Goal: Task Accomplishment & Management: Use online tool/utility

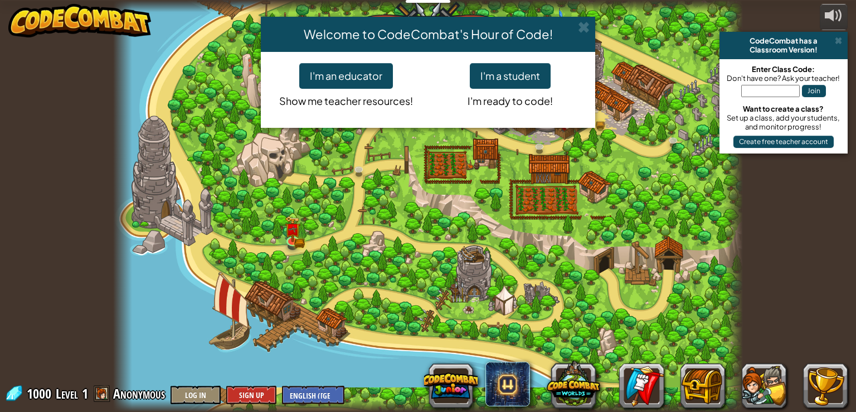
click at [379, 215] on div "Welcome to CodeCombat's Hour of Code! I'm an educator Show me teacher resources…" at bounding box center [428, 206] width 856 height 412
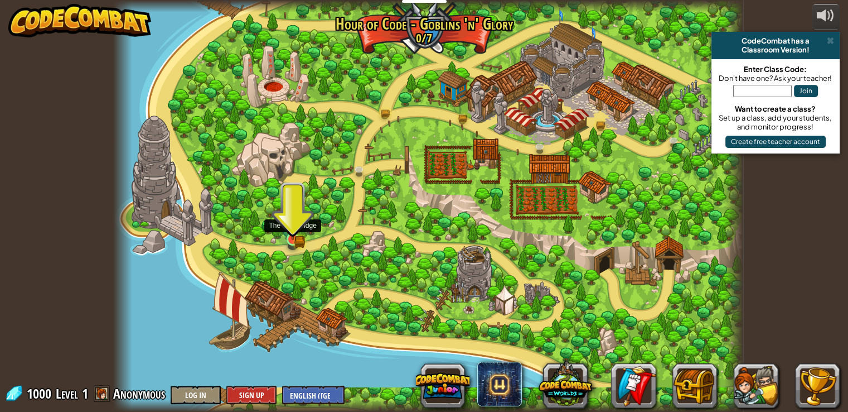
click at [288, 234] on img at bounding box center [293, 222] width 16 height 35
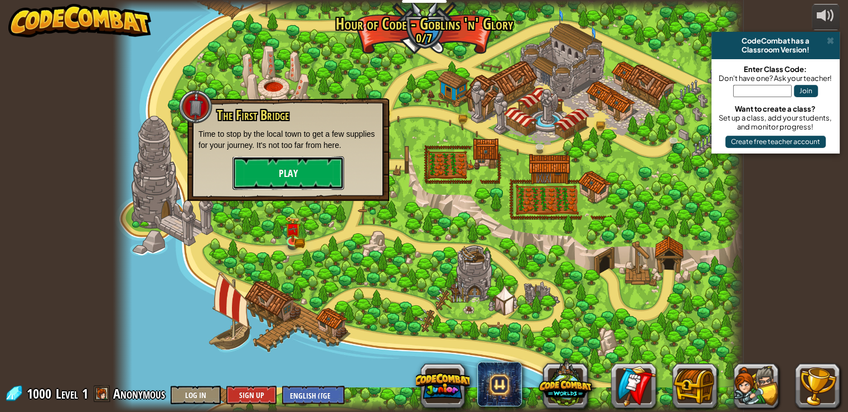
click at [323, 183] on button "Play" at bounding box center [289, 172] width 112 height 33
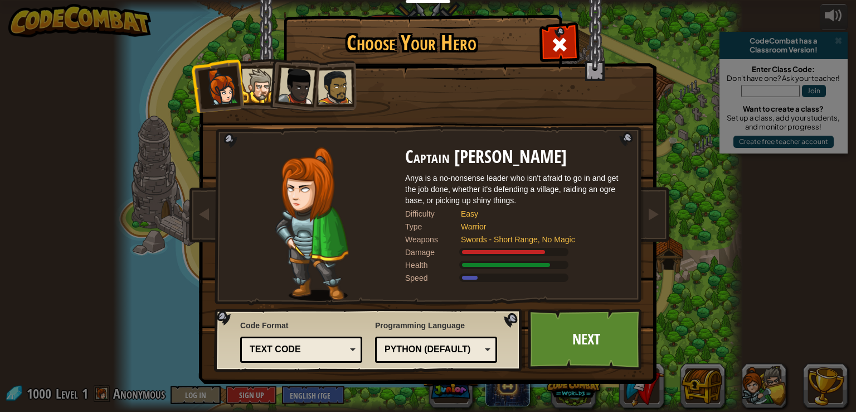
click at [296, 354] on div "Text code" at bounding box center [298, 349] width 96 height 13
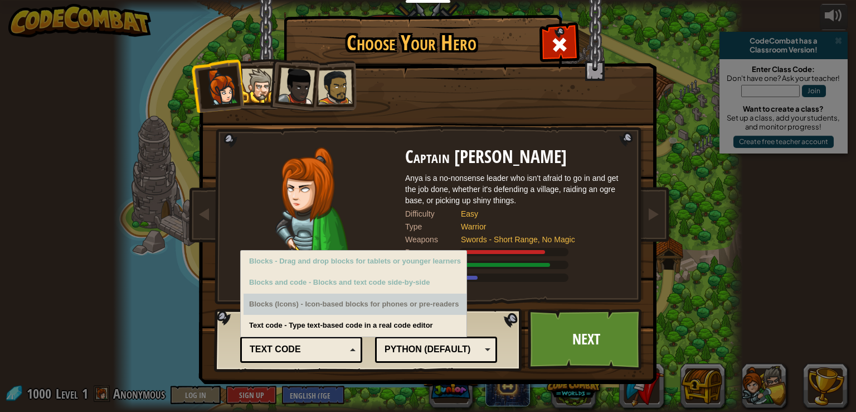
click at [345, 294] on div "Blocks (Icons) - Icon-based blocks for phones or pre-readers" at bounding box center [355, 304] width 223 height 22
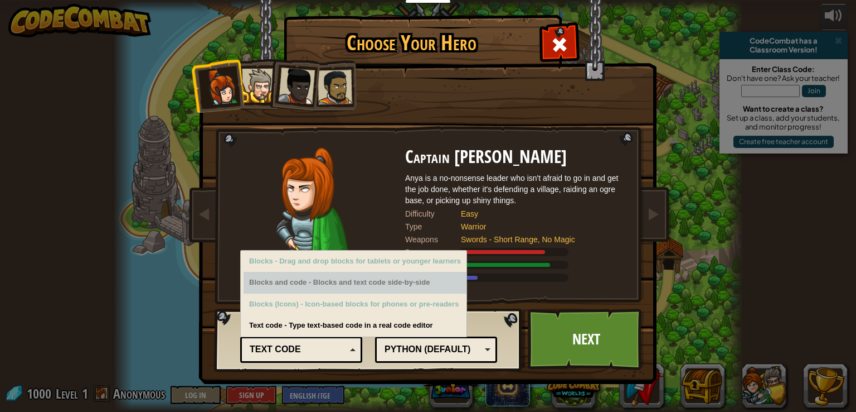
click at [341, 280] on div "Blocks and code - Blocks and text code side-by-side" at bounding box center [355, 283] width 223 height 22
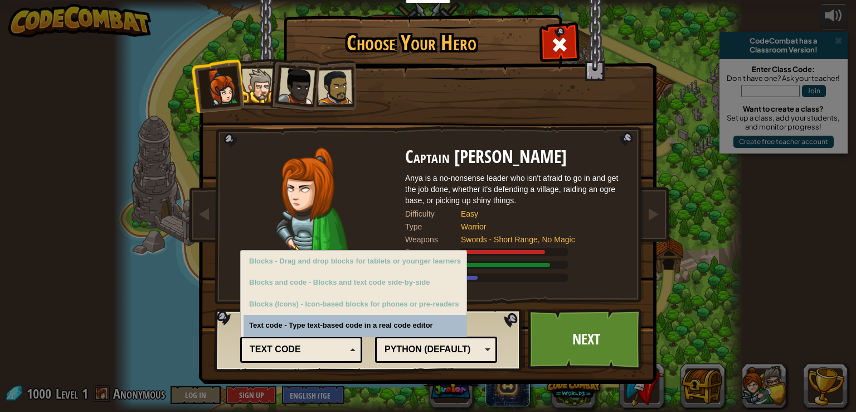
click at [289, 349] on div "Text code" at bounding box center [298, 349] width 96 height 13
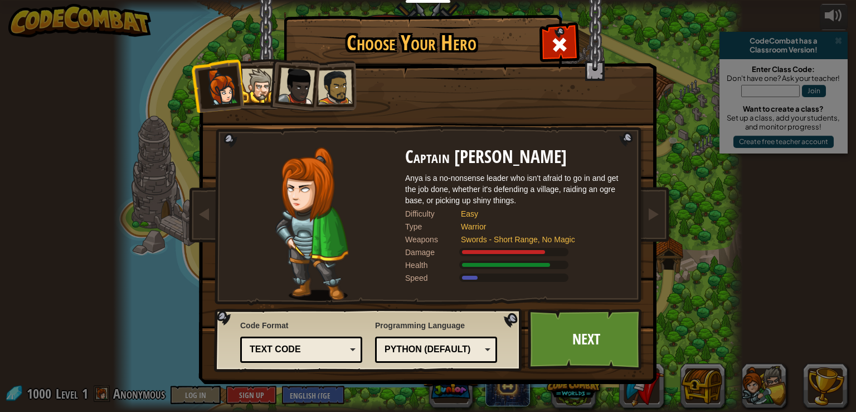
click at [310, 95] on div at bounding box center [296, 85] width 37 height 37
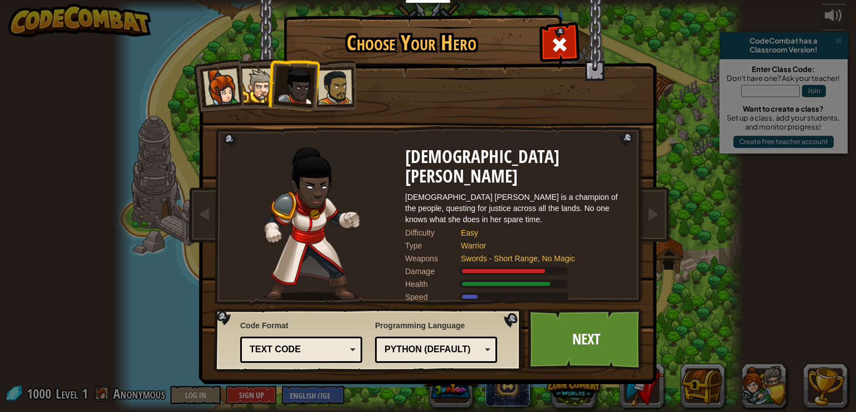
click at [330, 95] on div at bounding box center [335, 87] width 35 height 35
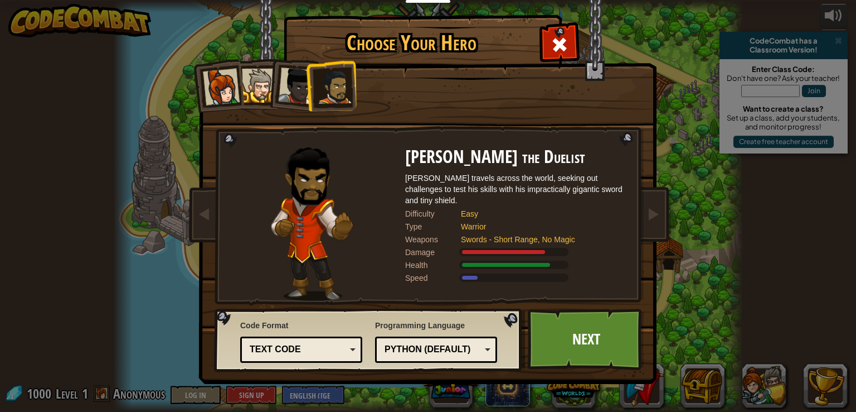
click at [256, 81] on div at bounding box center [259, 86] width 34 height 34
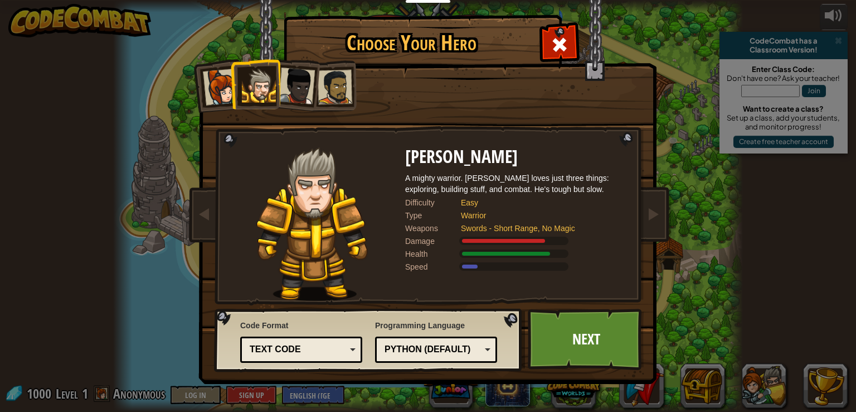
click at [347, 93] on div at bounding box center [335, 87] width 35 height 35
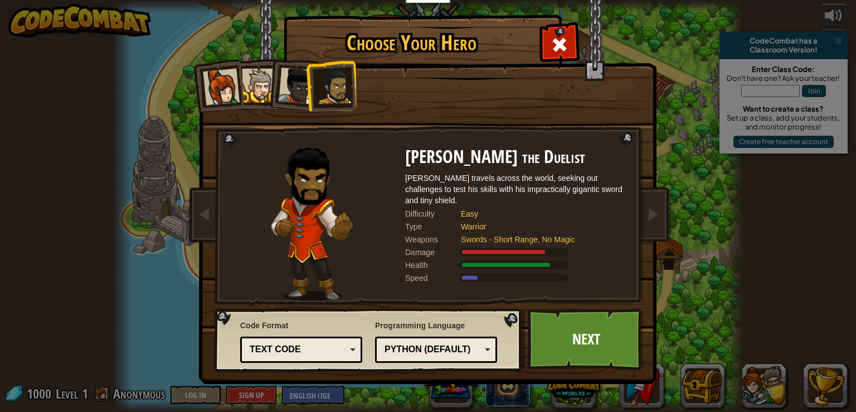
click at [260, 69] on div at bounding box center [259, 86] width 34 height 34
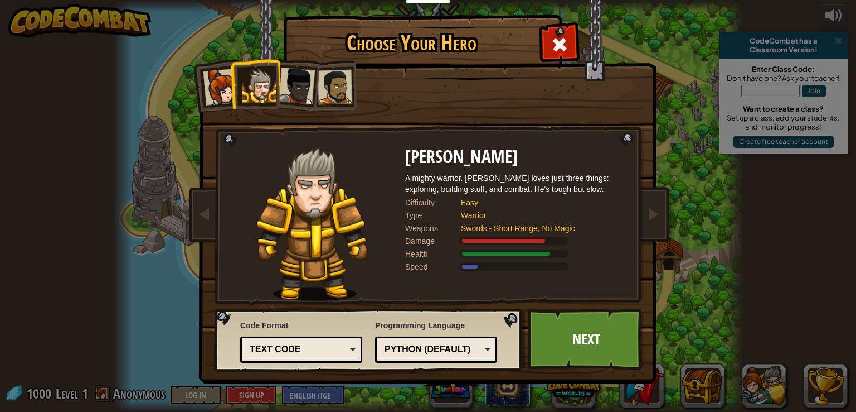
click at [343, 90] on div at bounding box center [335, 87] width 35 height 35
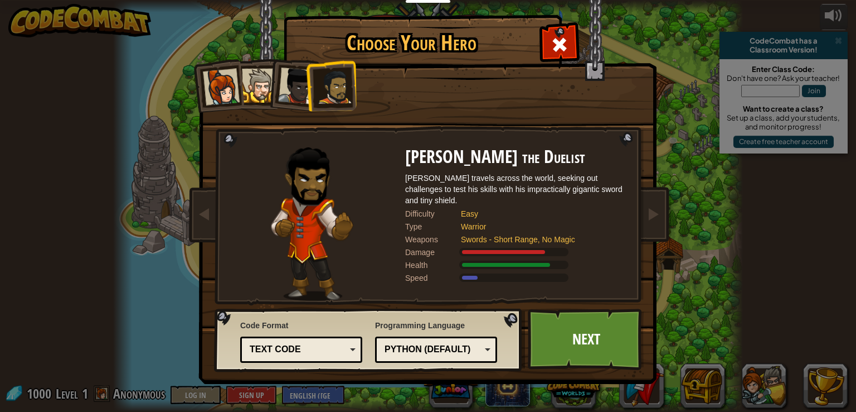
drag, startPoint x: 343, startPoint y: 90, endPoint x: 229, endPoint y: 84, distance: 115.0
click at [229, 60] on ol at bounding box center [429, 60] width 460 height 0
click at [229, 84] on div at bounding box center [221, 87] width 37 height 37
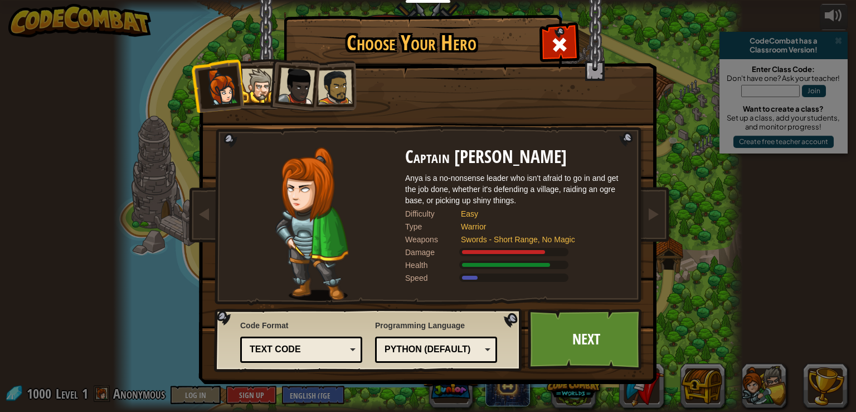
click at [265, 92] on div at bounding box center [259, 86] width 34 height 34
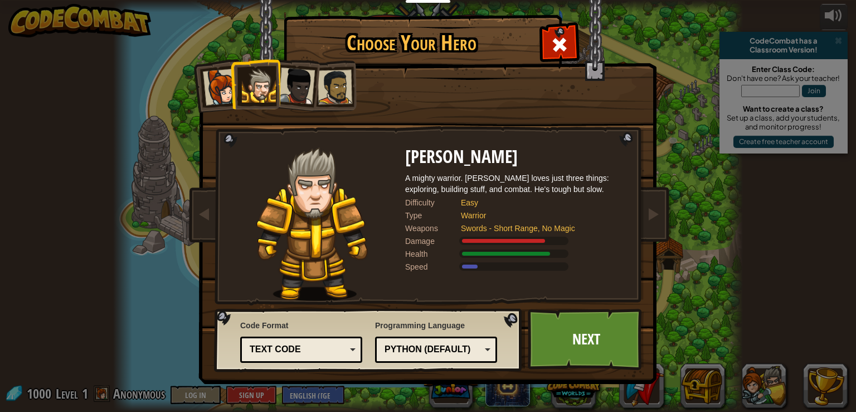
click at [285, 93] on div at bounding box center [296, 85] width 37 height 37
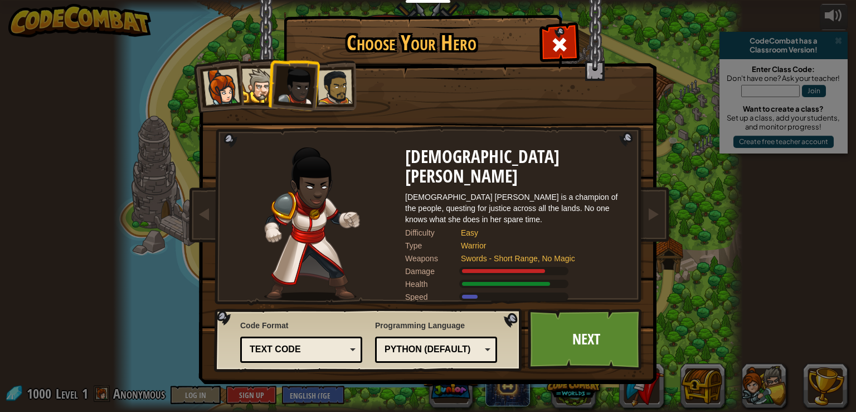
click at [271, 90] on li at bounding box center [293, 83] width 55 height 55
click at [246, 84] on div at bounding box center [259, 86] width 34 height 34
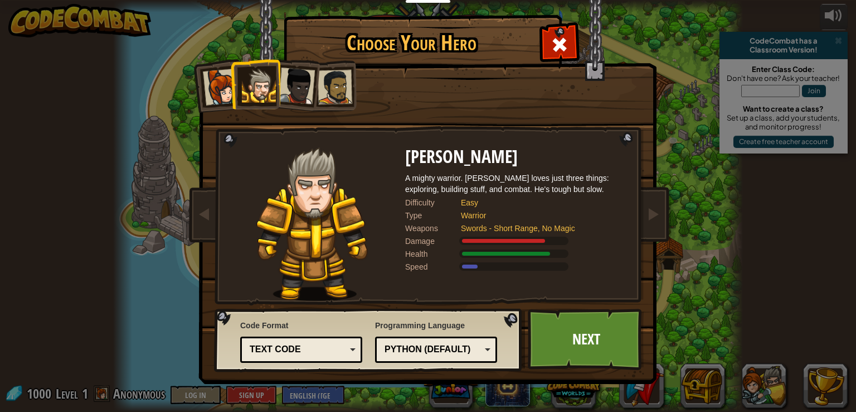
click at [524, 275] on div "[PERSON_NAME] A mighty warrior. [PERSON_NAME] loves just three things: explorin…" at bounding box center [516, 223] width 223 height 153
click at [585, 327] on link "Next" at bounding box center [586, 338] width 117 height 61
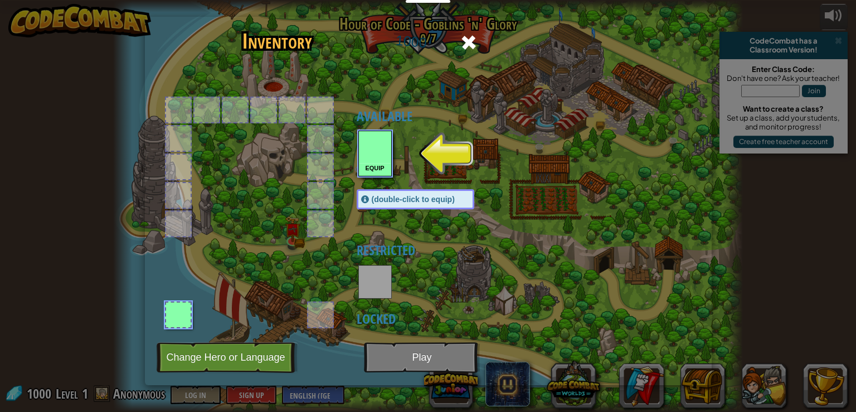
drag, startPoint x: 340, startPoint y: 176, endPoint x: 389, endPoint y: 154, distance: 52.9
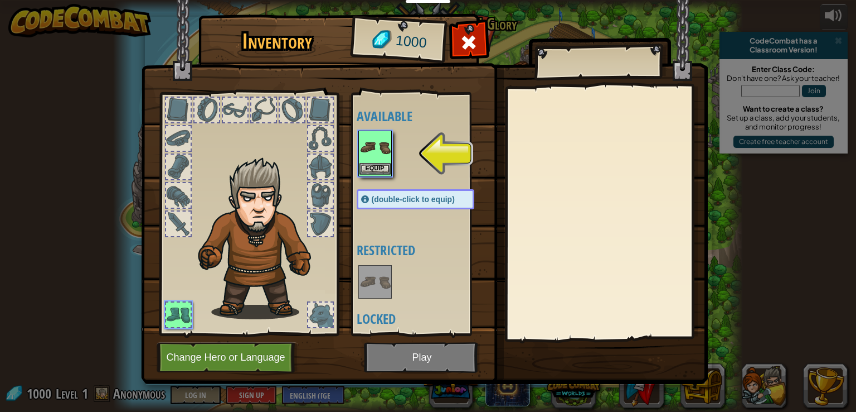
click at [389, 154] on div "Inventory 1000 Available Equip (double-click to equip) Restricted Locked Equip …" at bounding box center [428, 201] width 567 height 368
click at [389, 154] on img at bounding box center [375, 147] width 31 height 31
click at [388, 154] on img at bounding box center [375, 147] width 31 height 31
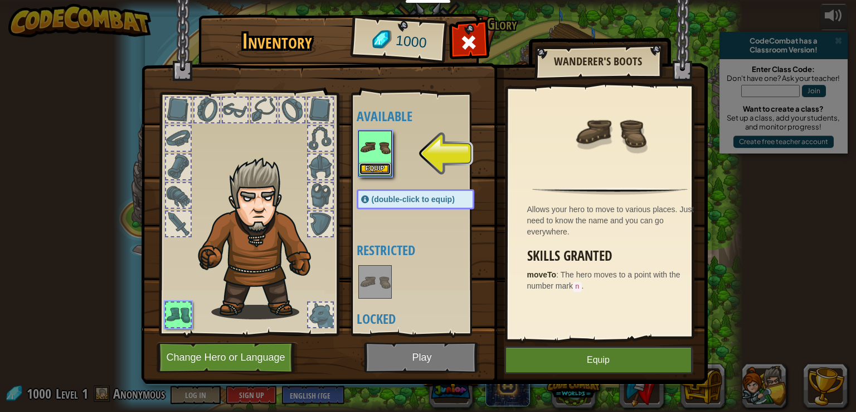
click at [379, 164] on button "Equip" at bounding box center [375, 169] width 31 height 12
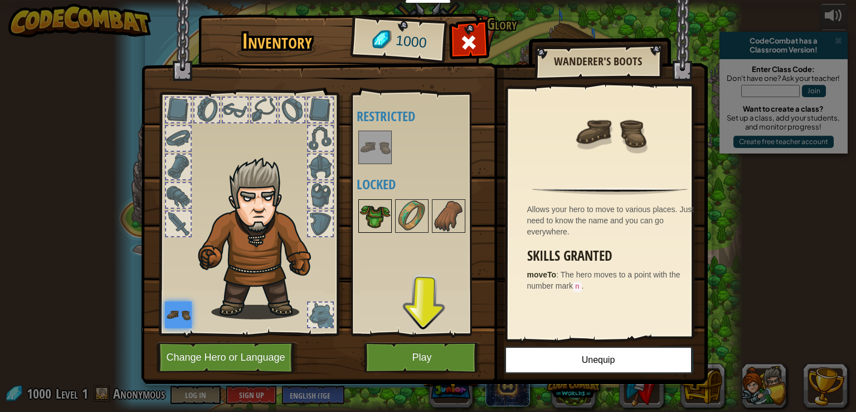
click at [377, 219] on img at bounding box center [375, 215] width 31 height 31
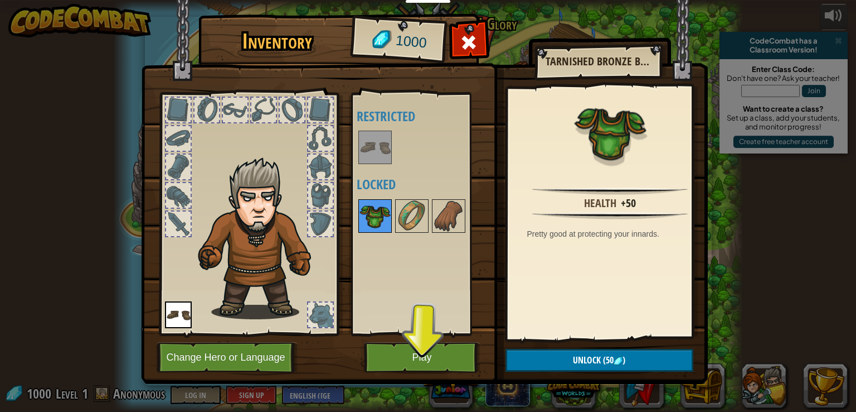
click at [377, 220] on img at bounding box center [375, 215] width 31 height 31
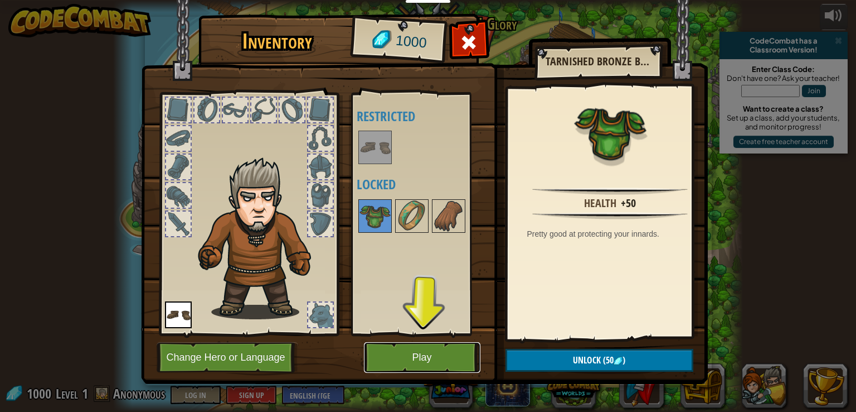
click at [434, 350] on button "Play" at bounding box center [422, 357] width 117 height 31
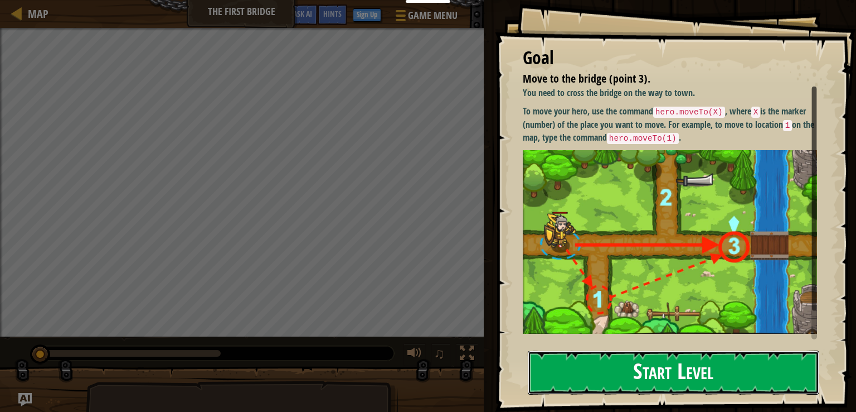
click at [696, 385] on button "Start Level" at bounding box center [674, 372] width 292 height 44
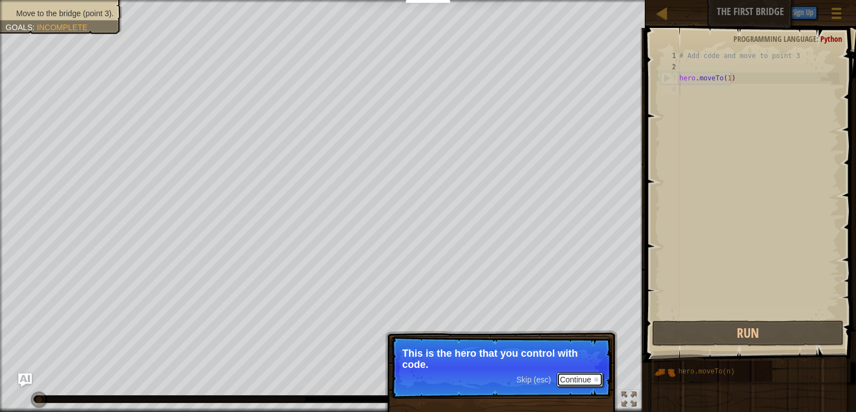
click at [591, 375] on button "Continue" at bounding box center [580, 379] width 46 height 14
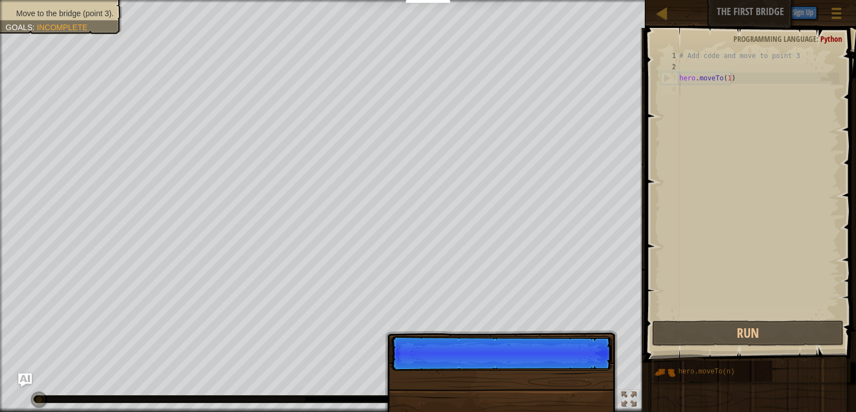
scroll to position [5, 0]
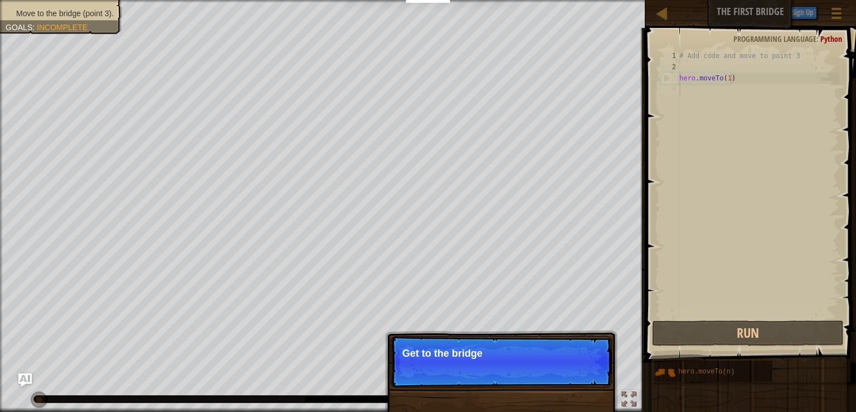
click at [591, 375] on p "Skip (esc) Continue Get to the bridge" at bounding box center [501, 361] width 221 height 51
click at [591, 375] on p "Skip (esc) Continue Get to the bridge by goin" at bounding box center [501, 361] width 221 height 51
click at [591, 375] on p "Skip (esc) Continue Get to the bridge by going to po" at bounding box center [501, 361] width 221 height 51
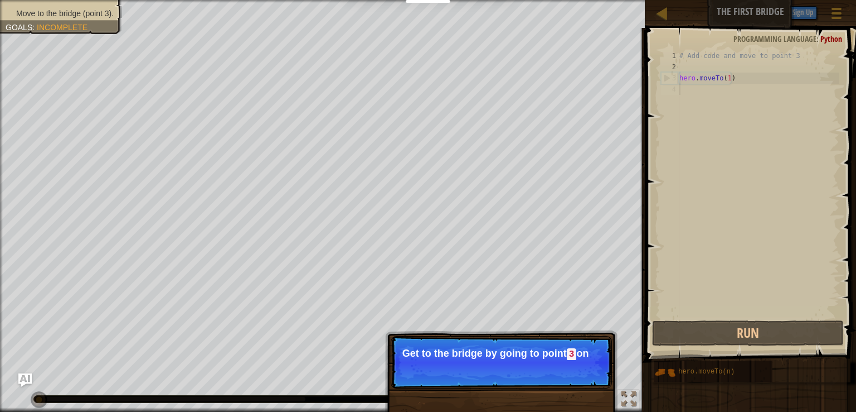
click at [591, 375] on p "Skip (esc) Continue Get to the bridge by going to point 3 on" at bounding box center [501, 362] width 221 height 52
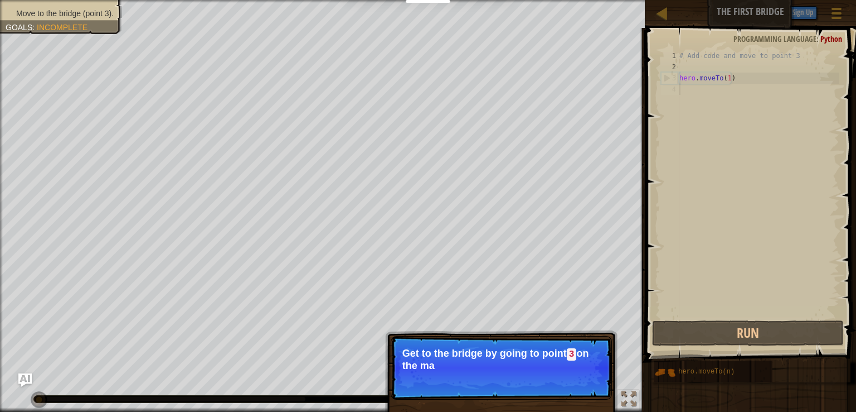
click at [591, 375] on p "Skip (esc) Continue Get to the bridge by going to point 3 on the ma" at bounding box center [501, 368] width 221 height 64
click at [591, 375] on button "Continue" at bounding box center [580, 380] width 46 height 14
click at [591, 375] on p "Skip (esc) Continue Get to the bridge by going to point 3 on the map." at bounding box center [501, 368] width 221 height 64
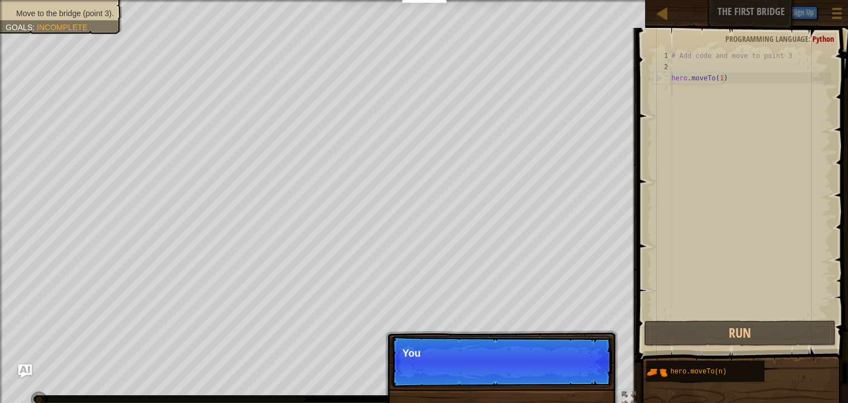
click at [591, 375] on p "Skip (esc) Continue You" at bounding box center [501, 361] width 221 height 51
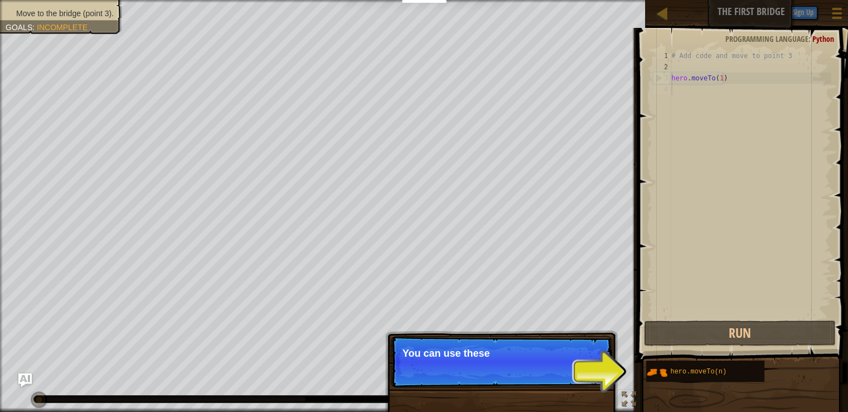
click at [591, 375] on p "Skip (esc) Continue You can use these" at bounding box center [501, 361] width 221 height 51
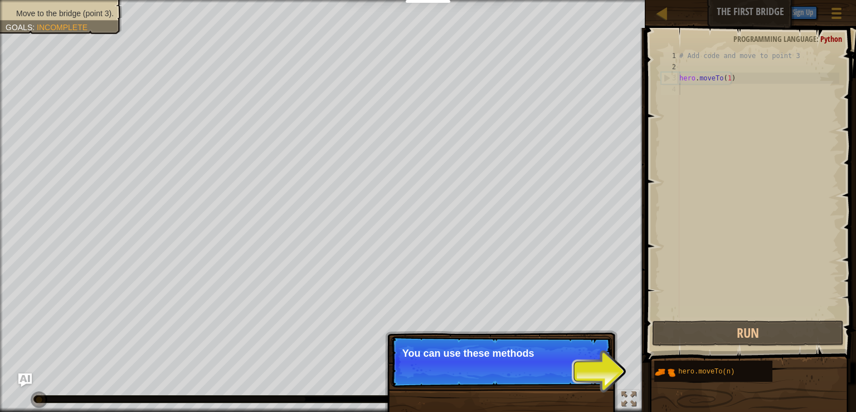
click at [591, 375] on p "Skip (esc) Continue You can use these methods" at bounding box center [501, 361] width 221 height 51
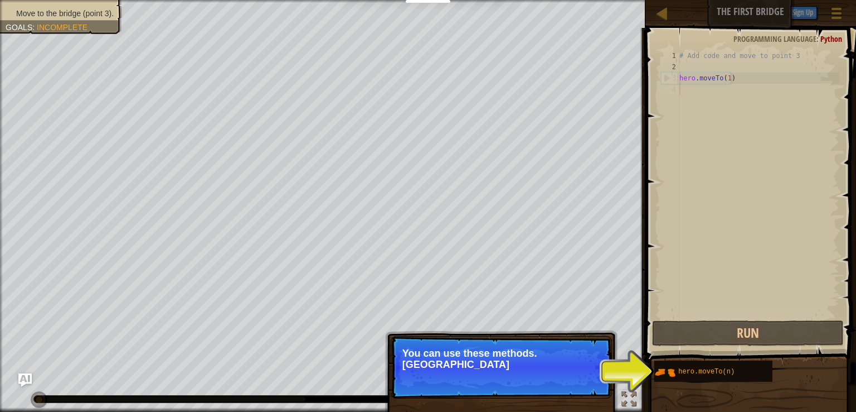
click at [591, 375] on p "Skip (esc) Continue You can use these methods. [GEOGRAPHIC_DATA]" at bounding box center [501, 367] width 221 height 62
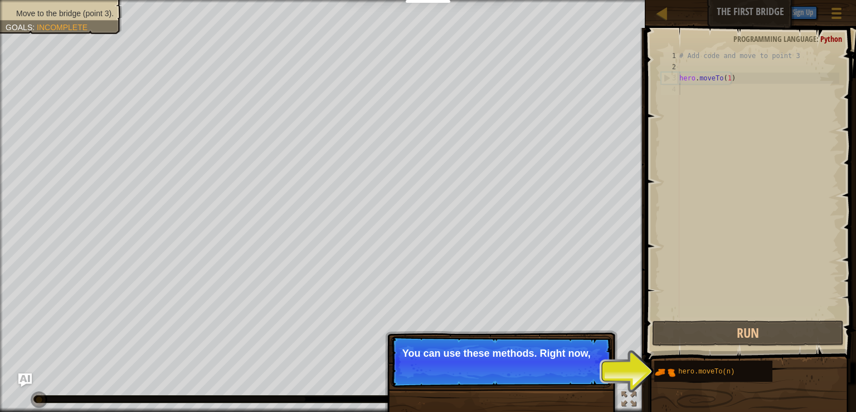
click at [591, 375] on p "Skip (esc) Continue You can use these methods. Right now," at bounding box center [501, 361] width 221 height 51
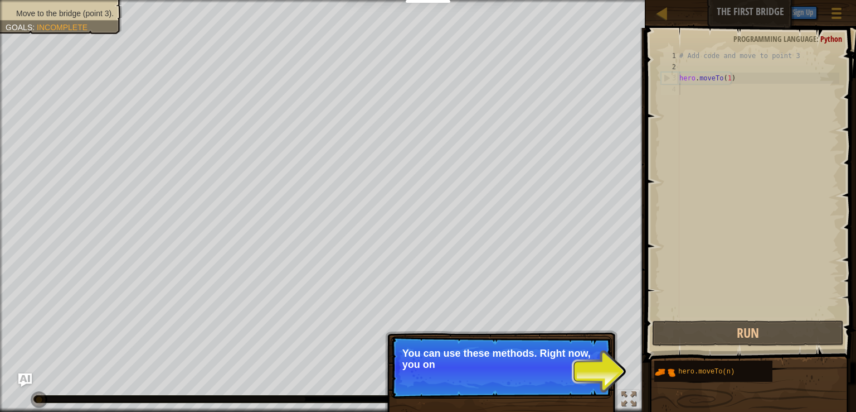
click at [591, 375] on p "Skip (esc) Continue You can use these methods. Right now, you on" at bounding box center [501, 367] width 221 height 62
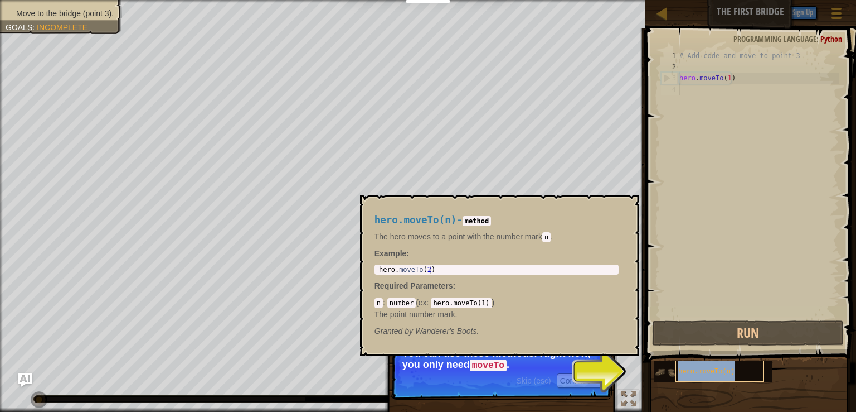
click at [693, 376] on div "hero.moveTo(n)" at bounding box center [720, 370] width 89 height 21
click at [628, 203] on button "×" at bounding box center [626, 208] width 9 height 16
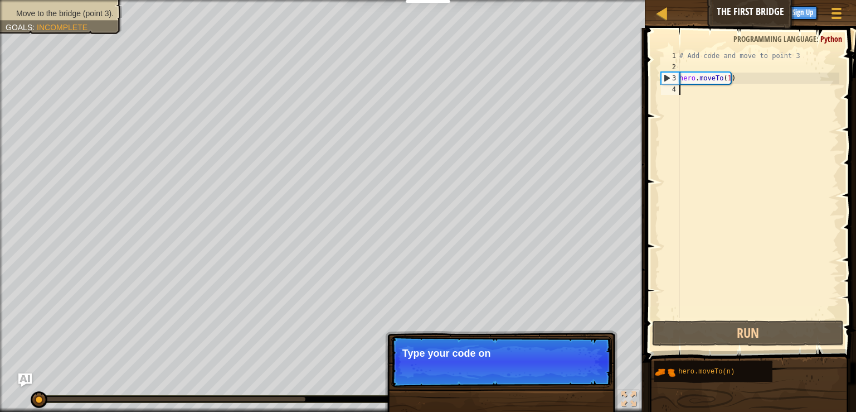
click at [582, 372] on p "Skip (esc) Continue Type your code on" at bounding box center [501, 361] width 221 height 51
click at [582, 372] on p "Skip (esc) Continue Type your code on the ri" at bounding box center [501, 361] width 221 height 51
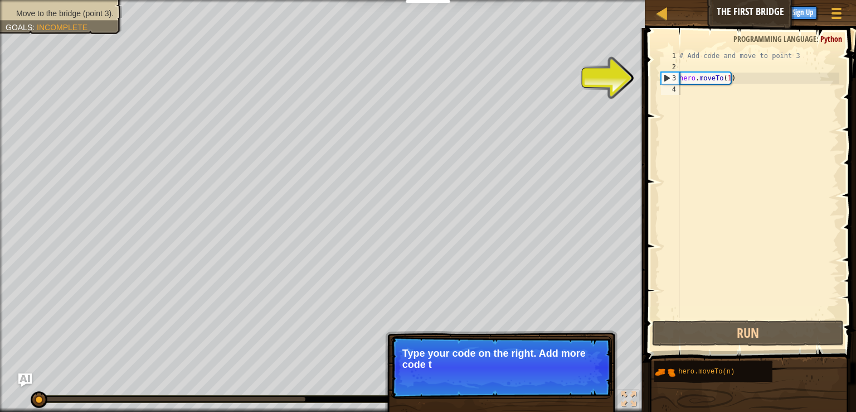
click at [582, 372] on p "Skip (esc) Continue Type your code on the right. Add more code t" at bounding box center [501, 367] width 221 height 62
click at [582, 372] on p "Skip (esc) Continue Type your code on the right. Add more code to get t" at bounding box center [501, 367] width 221 height 62
click at [582, 372] on p "Skip (esc) Continue Type your code on the right. Add more code to get to point" at bounding box center [501, 367] width 221 height 62
click at [582, 372] on p "Skip (esc) Continue Type your code on the right. Add more code to get to point …" at bounding box center [501, 367] width 221 height 62
click at [582, 372] on button "Continue" at bounding box center [580, 379] width 46 height 14
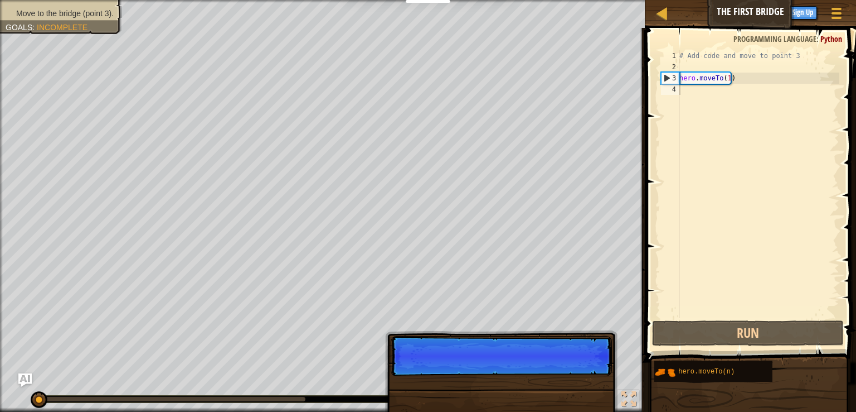
click at [582, 372] on div "Skip (esc) Continue" at bounding box center [501, 418] width 233 height 165
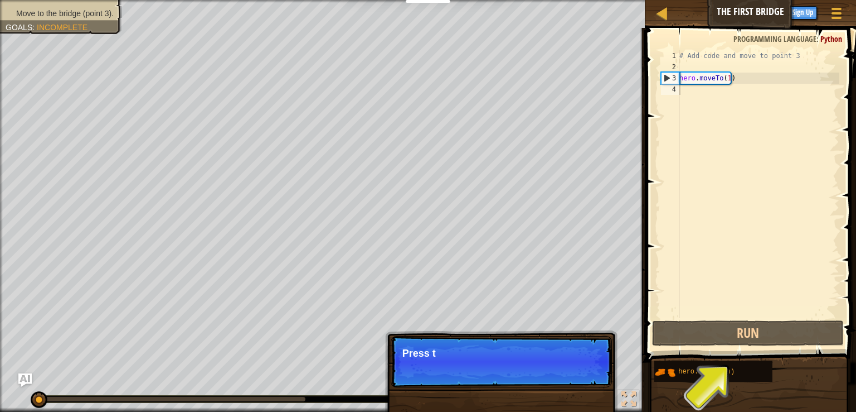
click at [582, 372] on p "Skip (esc) Continue Press t" at bounding box center [501, 361] width 221 height 51
click at [582, 372] on p "Skip (esc) Continue Press the “RUN" at bounding box center [501, 361] width 221 height 51
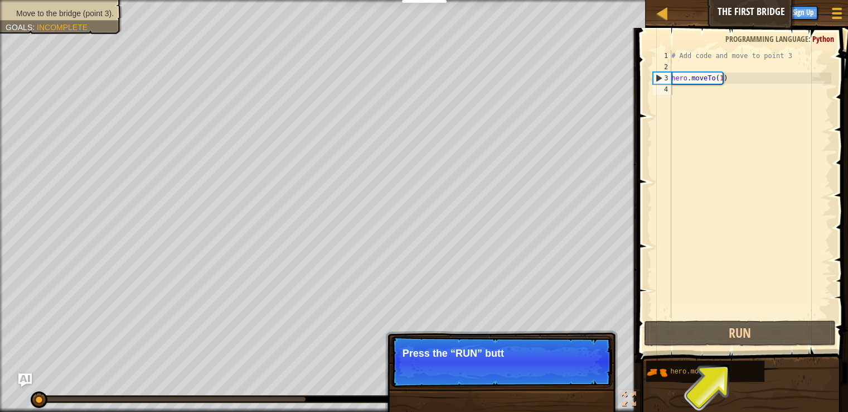
click at [582, 372] on p "Skip (esc) Continue Press the “RUN” butt" at bounding box center [501, 361] width 221 height 51
click at [582, 372] on p "Skip (esc) Continue Press the “RUN” button to s" at bounding box center [501, 361] width 221 height 51
click at [582, 372] on p "Skip (esc) Continue Press the “RUN” button to see wha" at bounding box center [501, 361] width 221 height 51
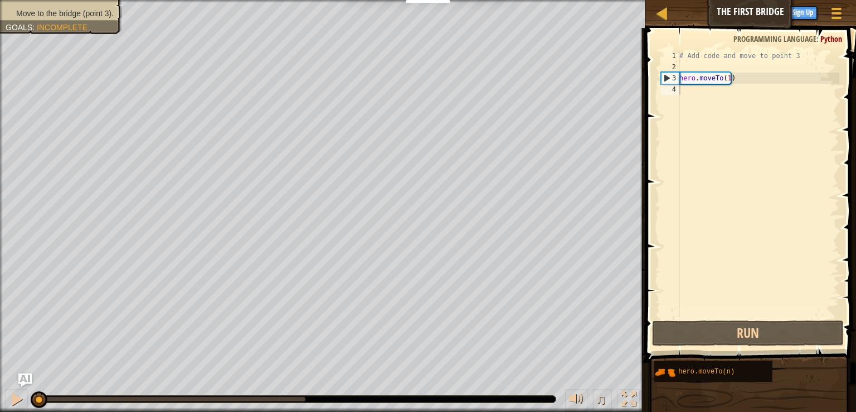
click at [582, 372] on div "Move to the bridge (point 3). Goals : Incomplete ♫ [PERSON_NAME] 11 x: 5 y: 15 …" at bounding box center [428, 206] width 856 height 412
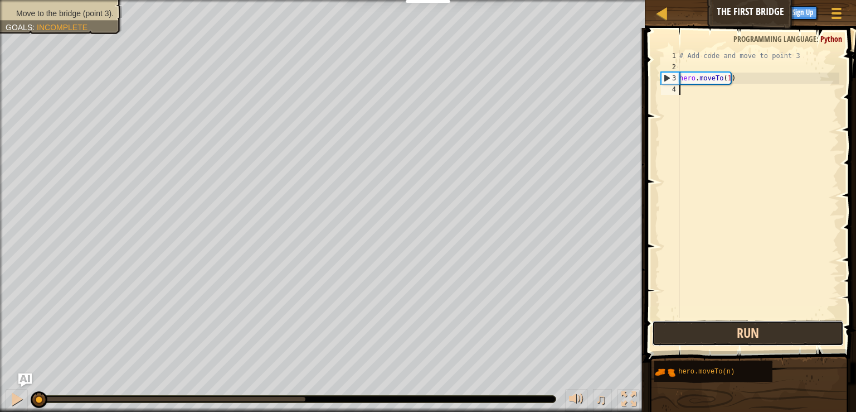
click at [741, 329] on button "Run" at bounding box center [748, 333] width 192 height 26
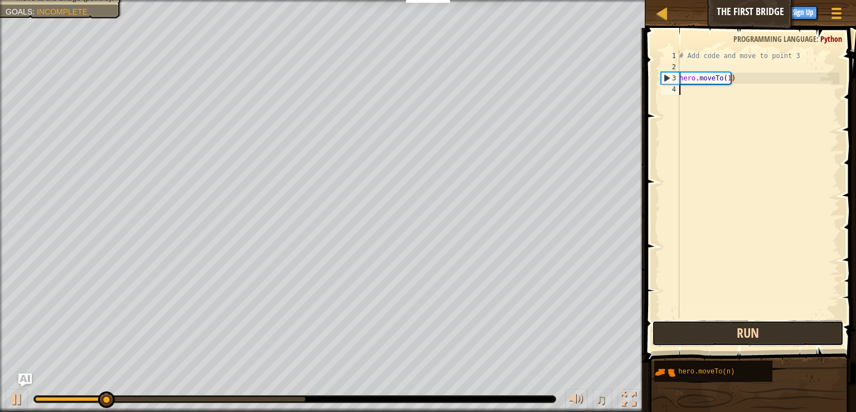
click at [741, 329] on button "Run" at bounding box center [748, 333] width 192 height 26
click at [736, 338] on button "Run" at bounding box center [748, 333] width 192 height 26
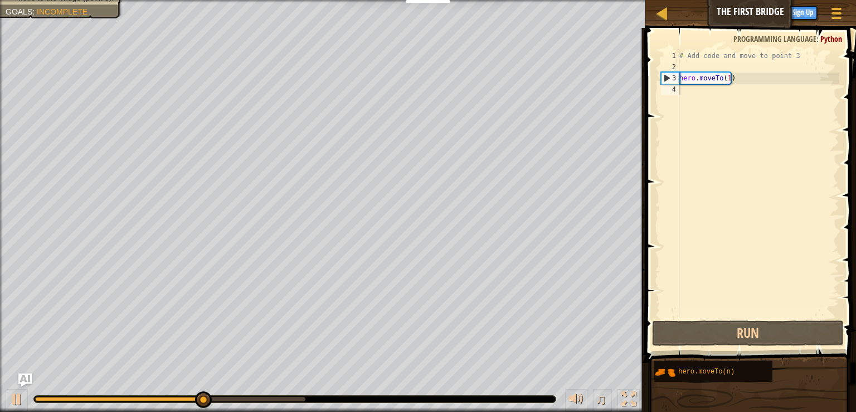
drag, startPoint x: 187, startPoint y: 393, endPoint x: 224, endPoint y: 388, distance: 37.8
click at [224, 388] on div "♫" at bounding box center [323, 395] width 646 height 33
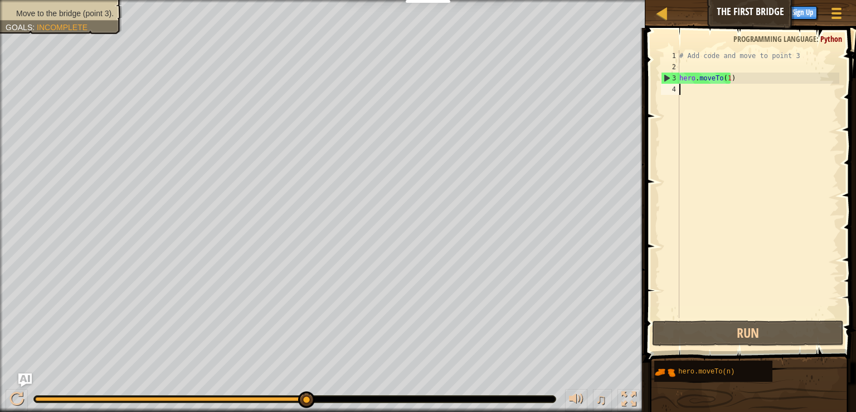
drag, startPoint x: 222, startPoint y: 391, endPoint x: 374, endPoint y: 397, distance: 151.8
click at [374, 397] on div at bounding box center [295, 398] width 522 height 7
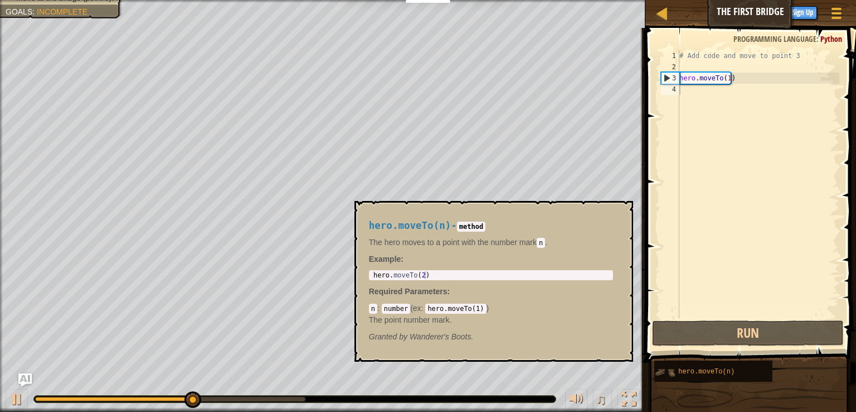
click at [673, 378] on img at bounding box center [665, 371] width 21 height 21
click at [665, 367] on img at bounding box center [665, 371] width 21 height 21
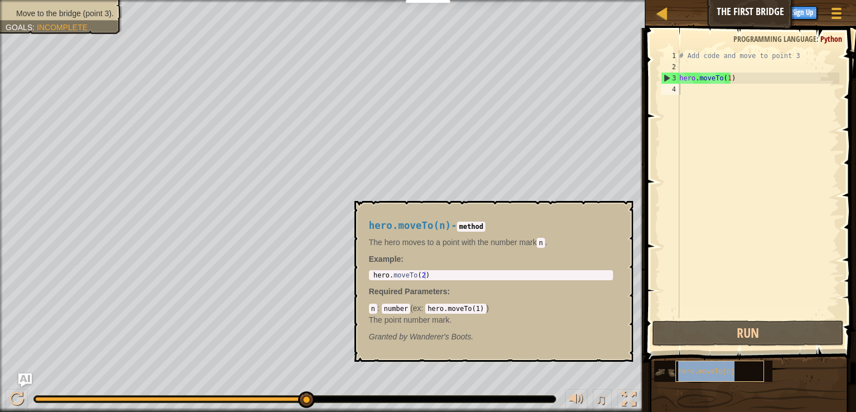
click at [728, 363] on div "hero.moveTo(n)" at bounding box center [720, 370] width 89 height 21
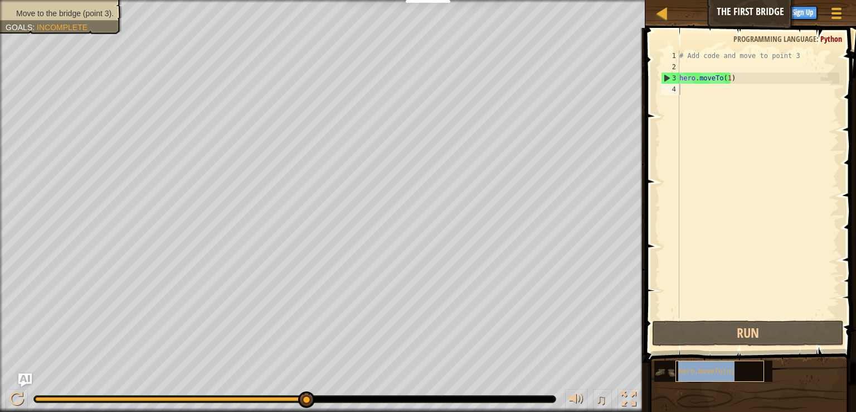
click at [728, 363] on div "hero.moveTo(n)" at bounding box center [720, 370] width 89 height 21
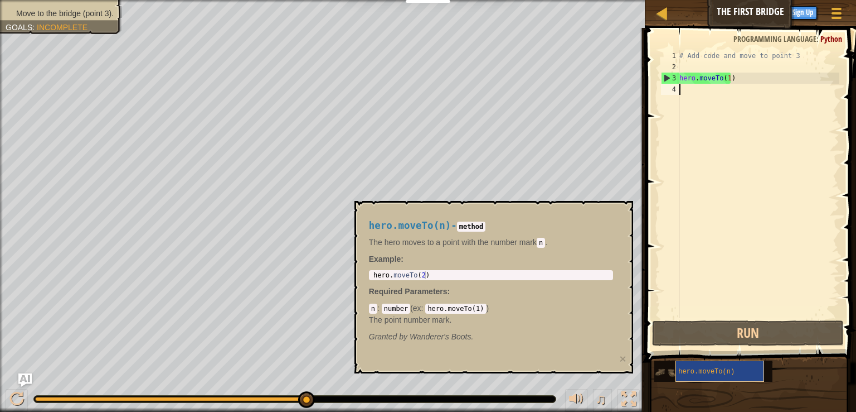
type textarea "i"
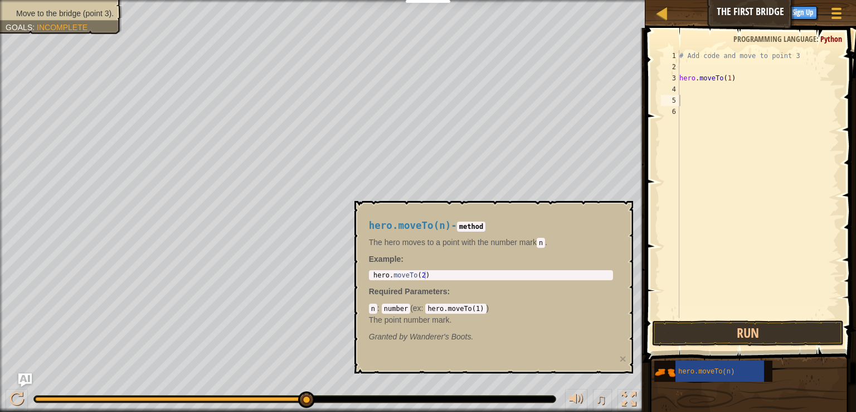
click at [396, 316] on p "The point number mark." at bounding box center [491, 319] width 244 height 11
click at [396, 313] on div "n : number ( ex : hero.moveTo(1) ) The point number mark." at bounding box center [491, 313] width 244 height 22
click at [395, 306] on code "number" at bounding box center [396, 308] width 28 height 10
click at [448, 308] on code "hero.moveTo(1)" at bounding box center [455, 308] width 61 height 10
type textarea "hero.moveTo(2)"
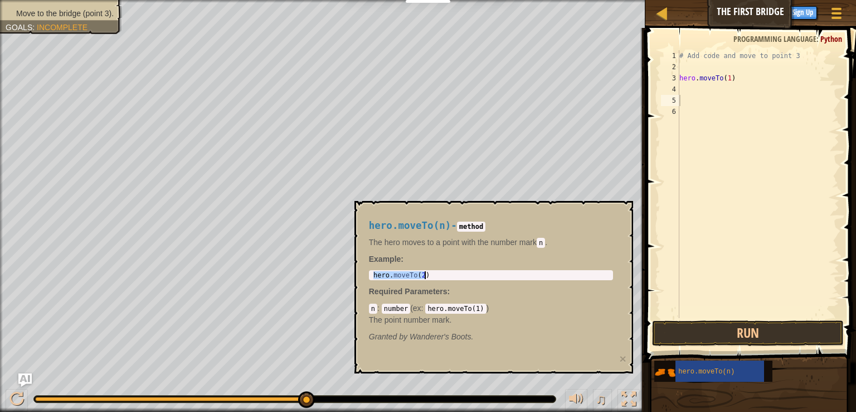
drag, startPoint x: 373, startPoint y: 275, endPoint x: 444, endPoint y: 285, distance: 72.1
click at [444, 285] on div "hero.moveTo(n) - method The hero moves to a point with the number [PERSON_NAME]…" at bounding box center [491, 281] width 260 height 143
click at [705, 97] on div "# Add code and move to point 3 hero . moveTo ( 1 )" at bounding box center [758, 195] width 162 height 290
paste textarea "hero.moveTo(2)"
click at [728, 103] on div "# Add code and move to point 3 hero . moveTo ( 1 ) hero . moveTo ( 2 )" at bounding box center [758, 195] width 162 height 290
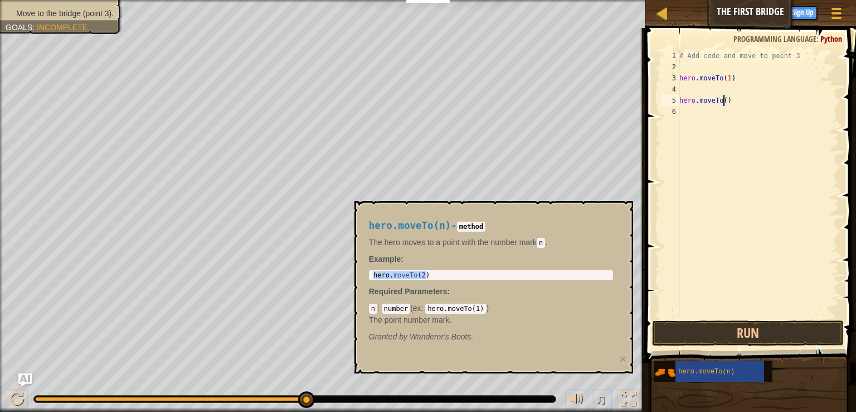
scroll to position [5, 3]
type textarea "hero.moveTo(3)"
click at [769, 326] on button "Run" at bounding box center [748, 333] width 192 height 26
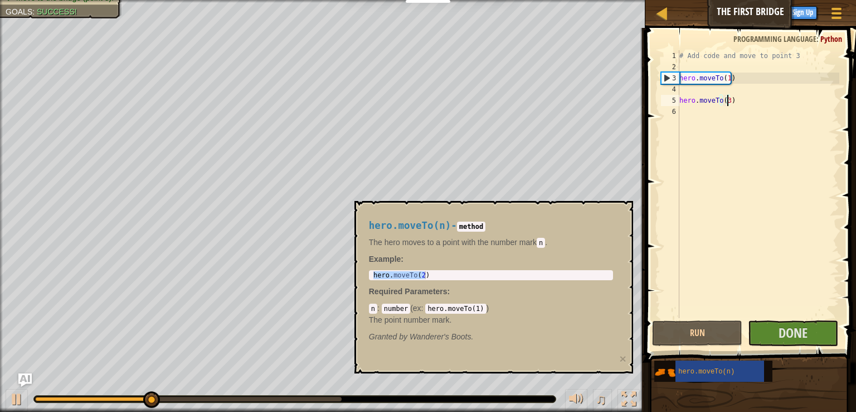
click at [519, 406] on div "♫" at bounding box center [323, 395] width 646 height 33
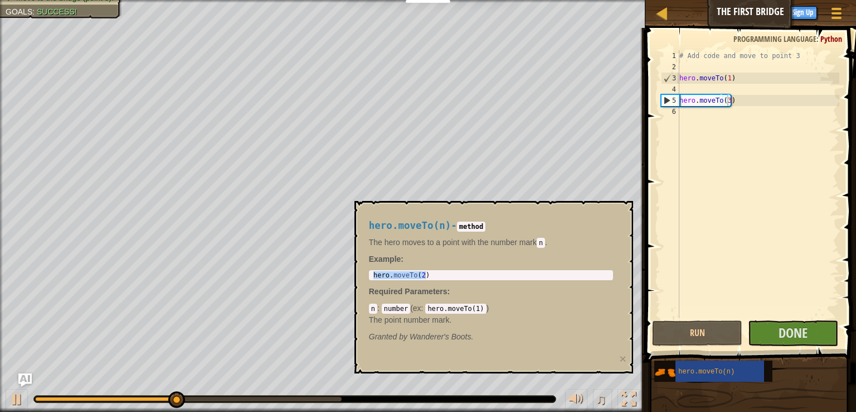
click at [511, 382] on div "♫" at bounding box center [323, 395] width 646 height 33
click at [466, 220] on h4 "hero.moveTo(n) - method" at bounding box center [491, 225] width 244 height 11
click at [473, 230] on code "method" at bounding box center [471, 226] width 28 height 10
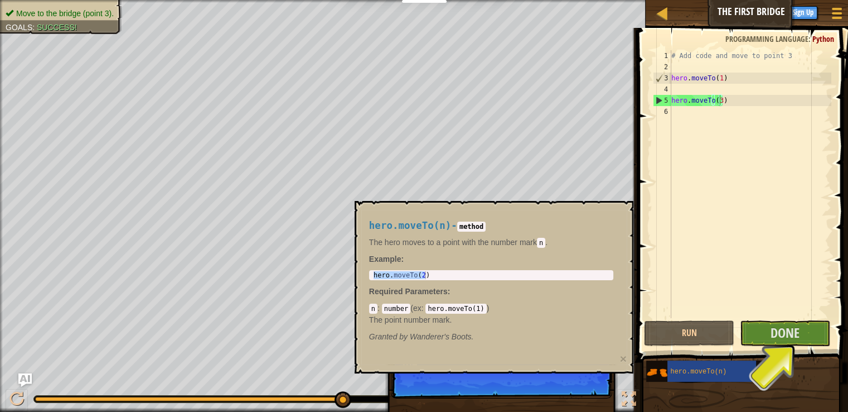
drag, startPoint x: 253, startPoint y: 395, endPoint x: 450, endPoint y: 367, distance: 199.3
click at [450, 11] on body "Educators Create Free Account School & District Solutions Teacher Toolkit Previ…" at bounding box center [424, 5] width 848 height 11
click at [801, 328] on button "Done" at bounding box center [785, 333] width 90 height 26
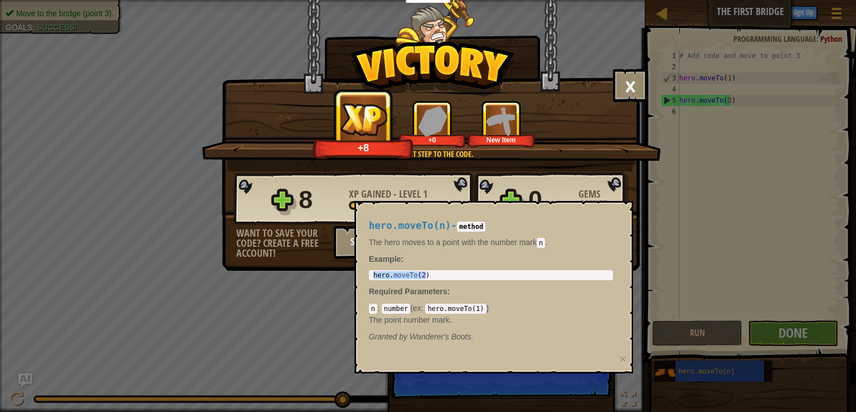
click at [801, 328] on div "× Those people are careless and forget that the Great Forest can be dangerous. …" at bounding box center [428, 206] width 856 height 412
